Goal: Register for event/course

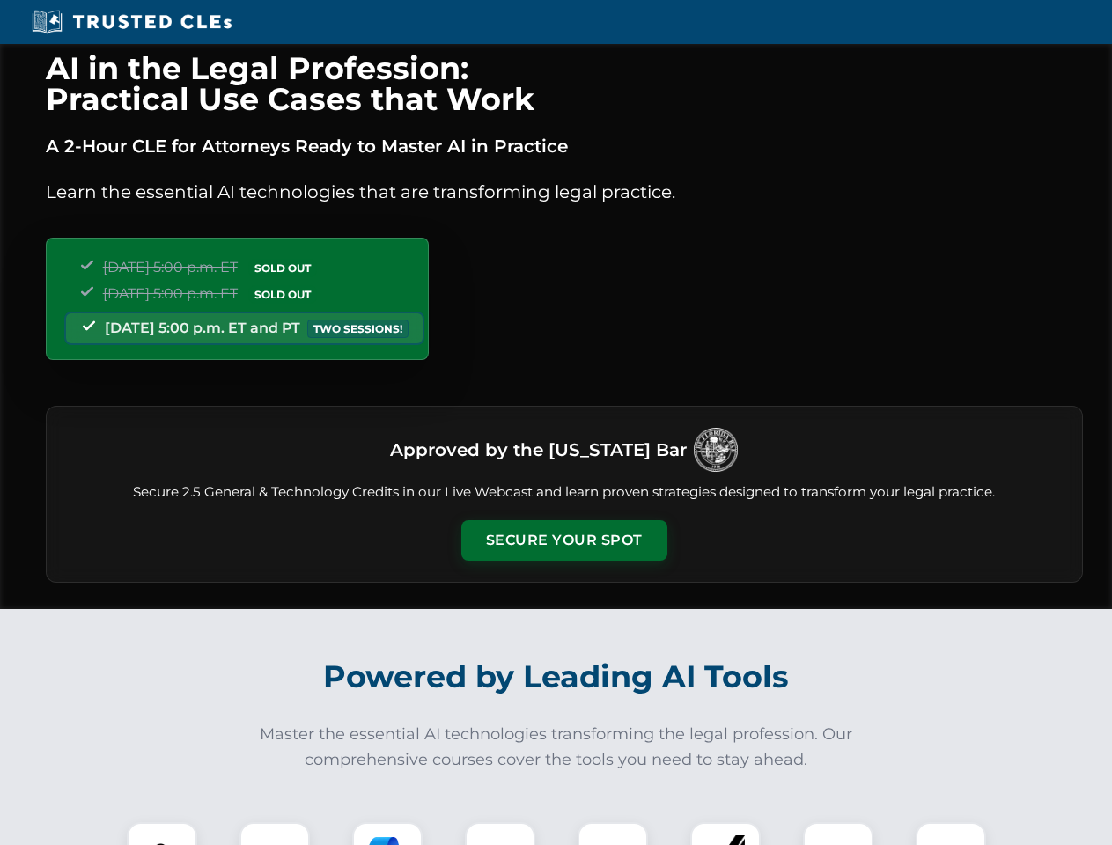
click at [563, 540] on button "Secure Your Spot" at bounding box center [564, 540] width 206 height 40
click at [162, 834] on img at bounding box center [161, 857] width 51 height 51
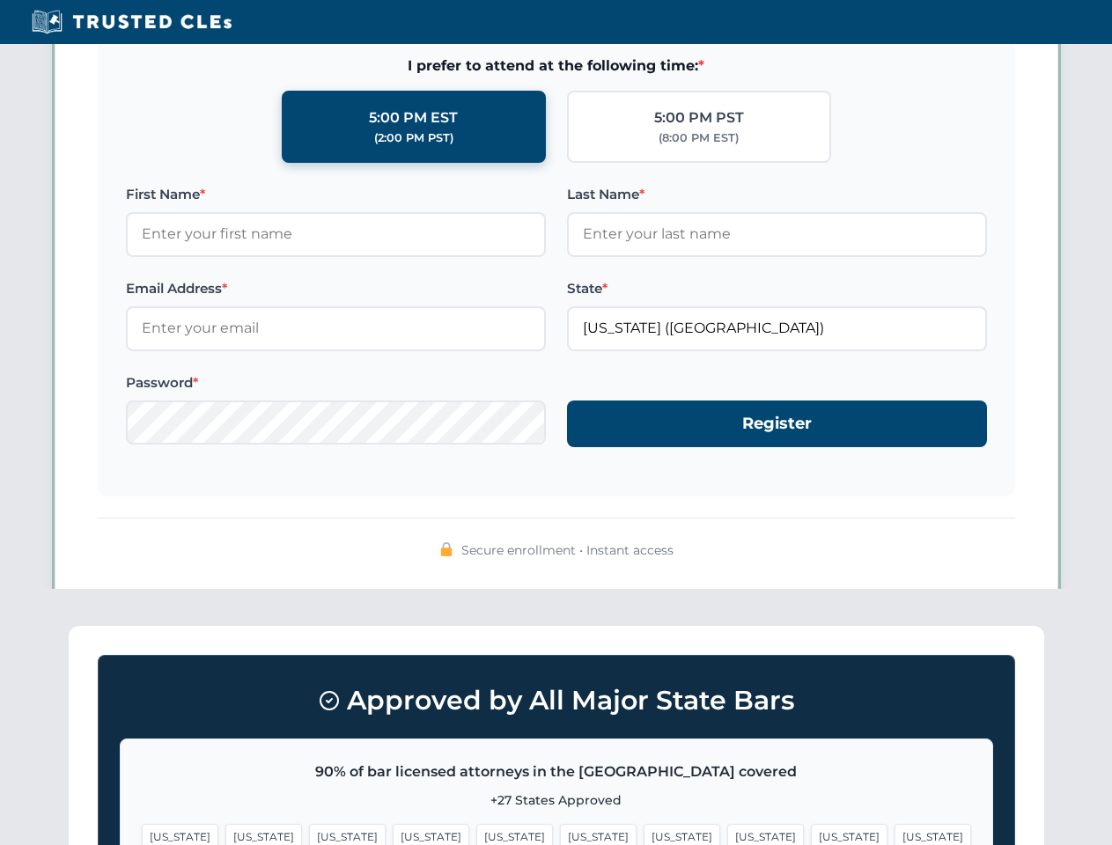
click at [643, 834] on span "[US_STATE]" at bounding box center [681, 837] width 77 height 26
click at [811, 834] on span "[US_STATE]" at bounding box center [849, 837] width 77 height 26
